Goal: Connect with others: Connect with others

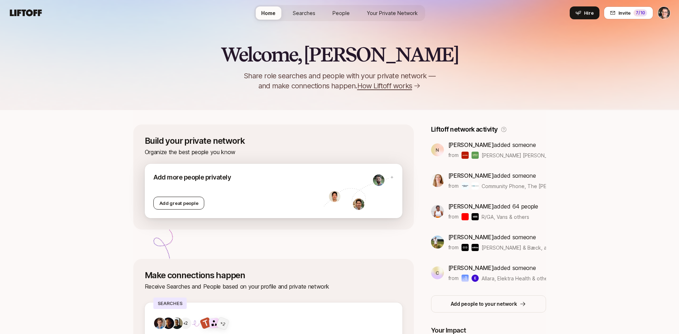
click at [193, 204] on div "Add great people" at bounding box center [178, 203] width 51 height 13
click at [197, 199] on div "Add great people" at bounding box center [178, 203] width 51 height 13
click at [184, 177] on div "Add more people privately" at bounding box center [238, 178] width 170 height 10
click at [187, 174] on div "Add more people privately" at bounding box center [238, 178] width 170 height 10
